Goal: Task Accomplishment & Management: Manage account settings

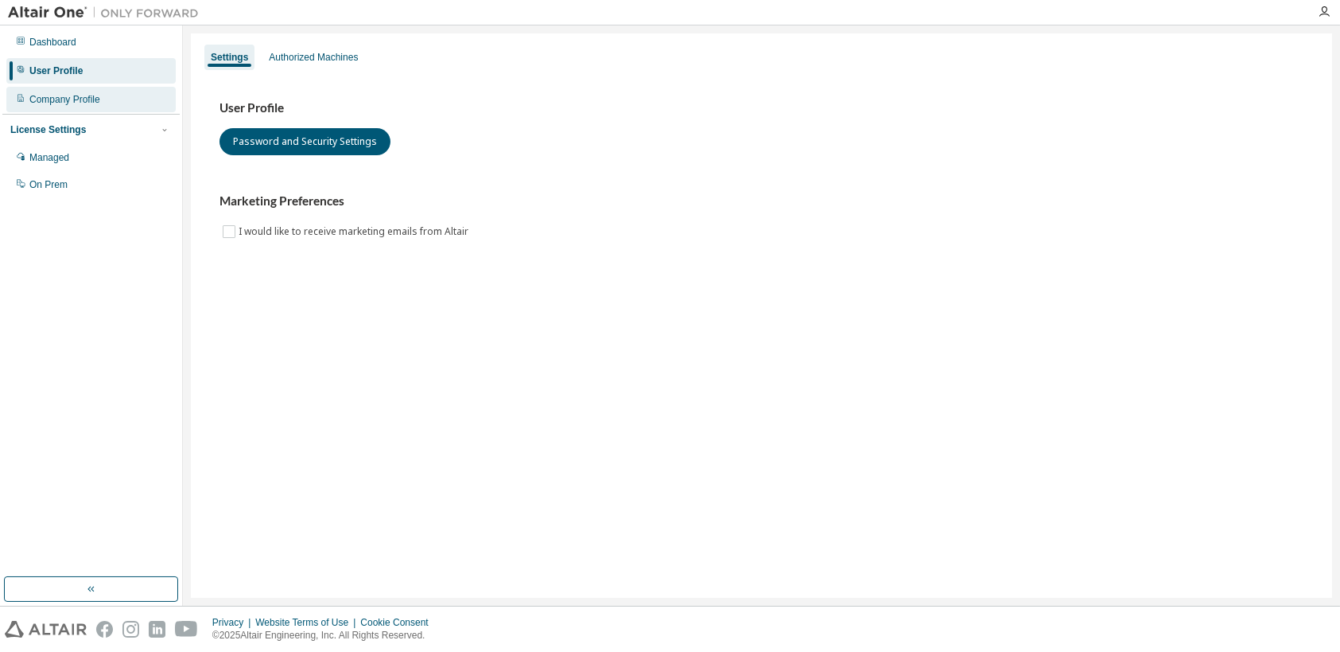
click at [107, 99] on div "Company Profile" at bounding box center [90, 99] width 169 height 25
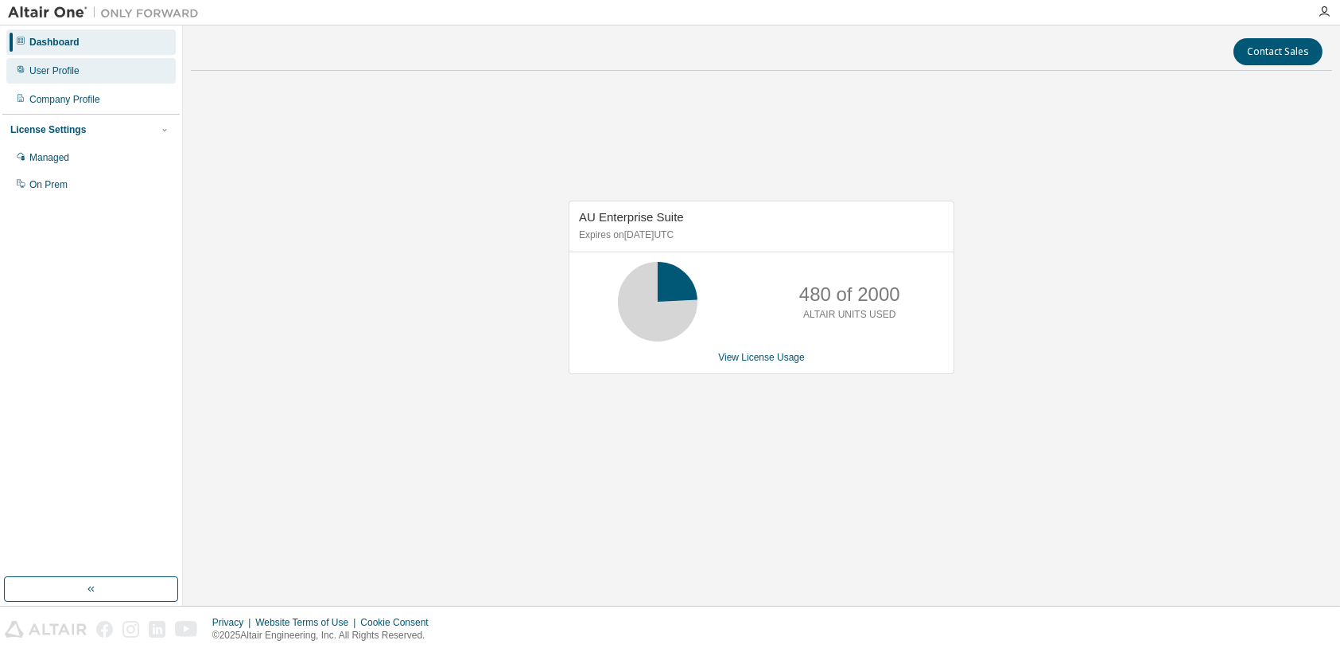
click at [121, 72] on div "User Profile" at bounding box center [90, 70] width 169 height 25
